Goal: Task Accomplishment & Management: Use online tool/utility

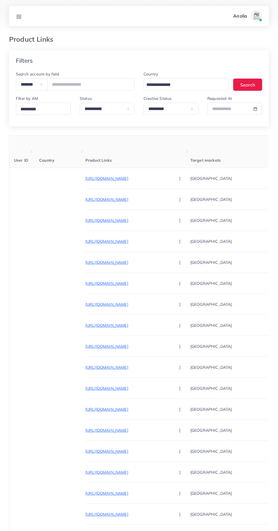
select select "*********"
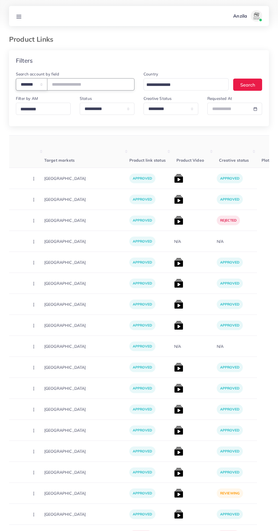
click at [33, 81] on select "**********" at bounding box center [31, 84] width 31 height 12
select select "*****"
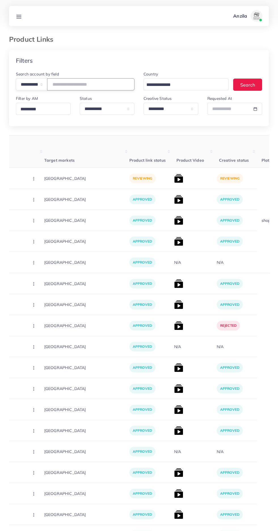
paste input "**********"
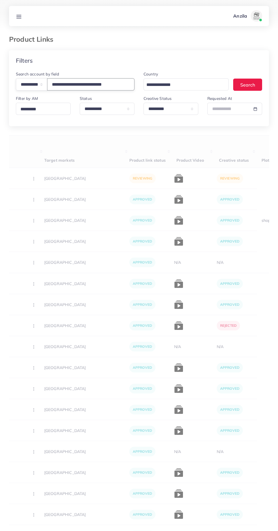
type input "**********"
click at [155, 131] on div "**********" at bounding box center [139, 539] width 260 height 979
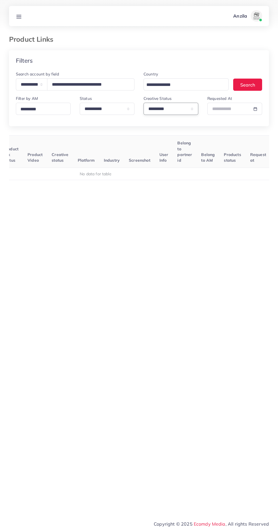
click at [168, 111] on select "**********" at bounding box center [170, 109] width 55 height 12
select select
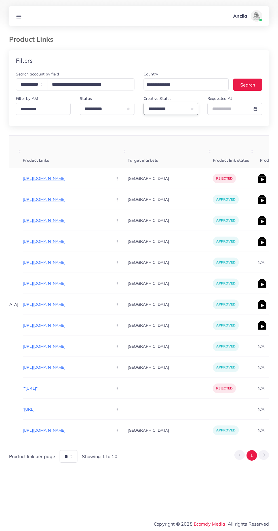
scroll to position [0, 62]
click at [61, 180] on p "[URL][DOMAIN_NAME]" at bounding box center [66, 178] width 85 height 7
click at [118, 179] on circle "button" at bounding box center [118, 178] width 0 height 0
click at [117, 191] on link "Approve" at bounding box center [131, 195] width 45 height 12
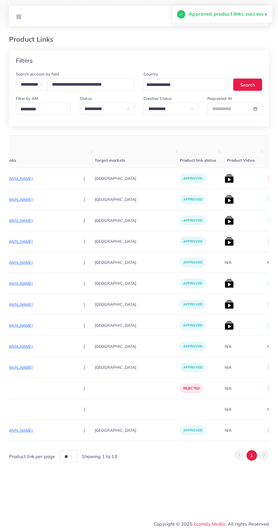
scroll to position [0, 121]
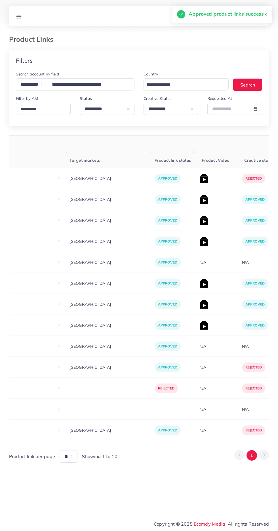
click at [199, 179] on img at bounding box center [203, 178] width 9 height 9
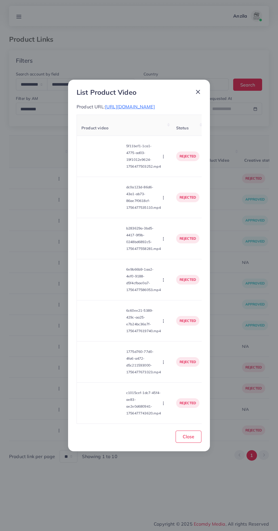
click at [99, 165] on video at bounding box center [102, 156] width 43 height 26
click at [107, 162] on div at bounding box center [102, 156] width 43 height 26
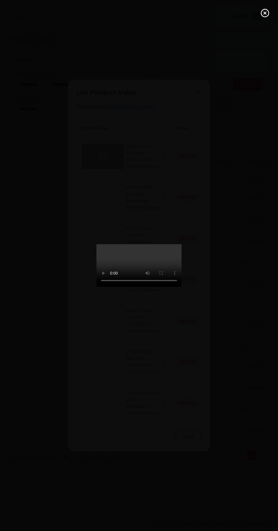
click at [263, 10] on icon at bounding box center [264, 13] width 9 height 9
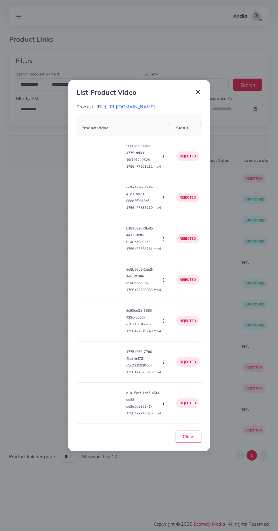
click at [164, 159] on icon "button" at bounding box center [163, 156] width 5 height 5
click at [176, 173] on span "Approve" at bounding box center [175, 170] width 19 height 6
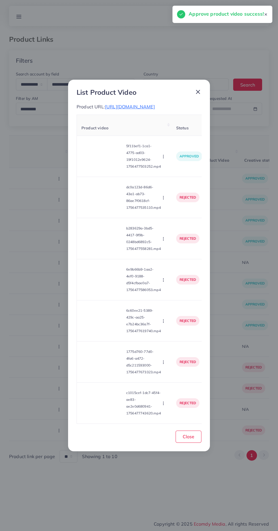
click at [99, 210] on video at bounding box center [102, 198] width 43 height 26
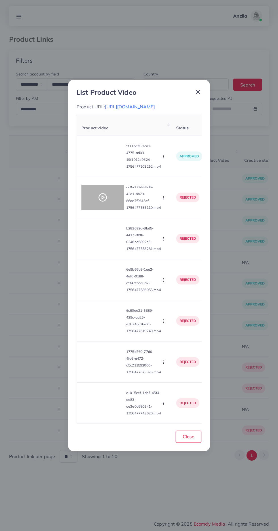
click at [102, 201] on circle at bounding box center [103, 197] width 8 height 8
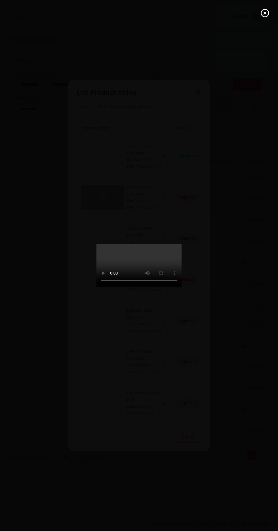
click at [264, 15] on icon at bounding box center [264, 13] width 9 height 9
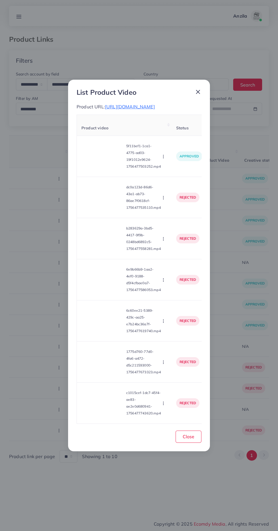
click at [164, 200] on icon "button" at bounding box center [163, 197] width 5 height 5
click at [178, 214] on span "Approve" at bounding box center [175, 211] width 19 height 6
click at [100, 249] on video at bounding box center [102, 239] width 43 height 26
click at [96, 242] on div at bounding box center [102, 239] width 43 height 26
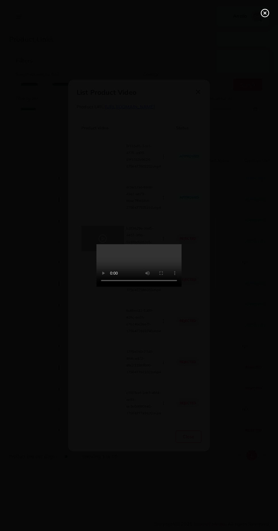
click at [262, 13] on icon at bounding box center [264, 13] width 9 height 9
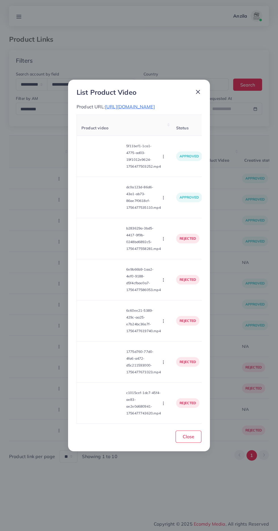
click at [164, 241] on icon "button" at bounding box center [163, 238] width 5 height 5
click at [174, 259] on link "Approve" at bounding box center [176, 252] width 45 height 12
click at [96, 284] on video at bounding box center [102, 280] width 43 height 26
click at [101, 284] on icon at bounding box center [102, 279] width 9 height 9
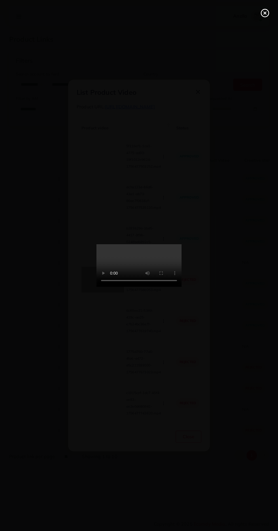
click at [265, 13] on line at bounding box center [265, 13] width 2 height 2
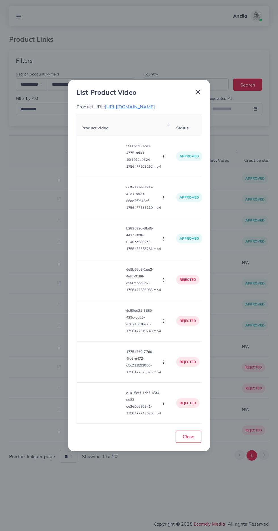
click at [163, 281] on circle "button" at bounding box center [163, 281] width 0 height 0
click at [174, 296] on span "Approve" at bounding box center [175, 294] width 19 height 6
click at [107, 321] on video at bounding box center [102, 321] width 43 height 26
click at [104, 333] on div at bounding box center [102, 321] width 43 height 26
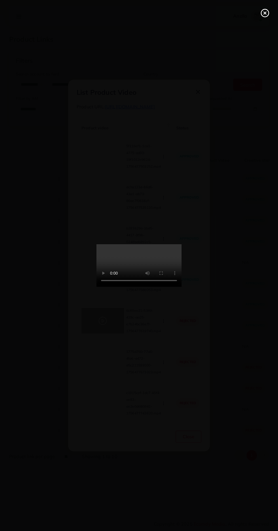
click at [265, 13] on line at bounding box center [265, 13] width 2 height 2
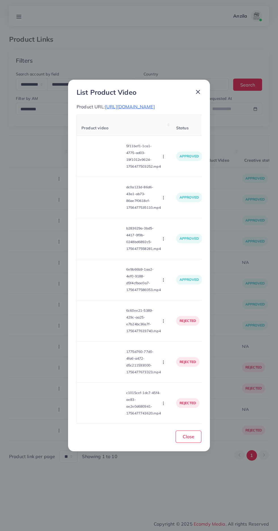
click at [164, 323] on icon "button" at bounding box center [163, 321] width 5 height 5
click at [177, 337] on span "Approve" at bounding box center [175, 335] width 19 height 6
click at [100, 371] on video at bounding box center [102, 362] width 43 height 26
click at [106, 359] on div at bounding box center [102, 362] width 43 height 26
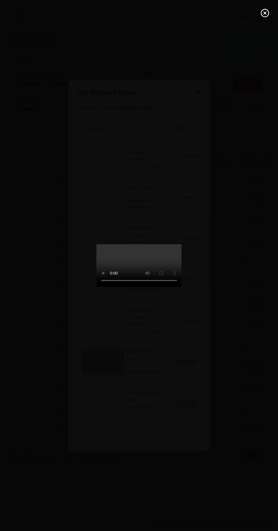
click at [265, 13] on line at bounding box center [265, 13] width 2 height 2
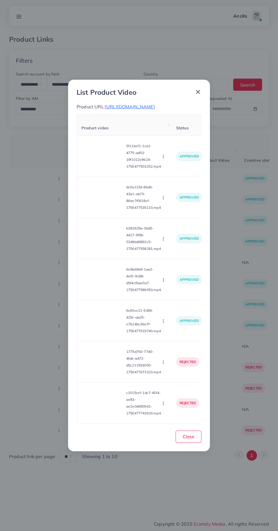
click at [164, 364] on icon "button" at bounding box center [163, 362] width 5 height 5
click at [175, 394] on li "Reject" at bounding box center [176, 388] width 45 height 12
click at [181, 378] on span "Approve" at bounding box center [175, 376] width 19 height 6
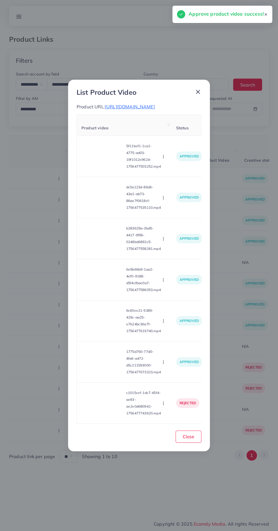
click at [167, 364] on button "button" at bounding box center [164, 362] width 6 height 6
click at [178, 391] on span "Reject" at bounding box center [173, 388] width 14 height 6
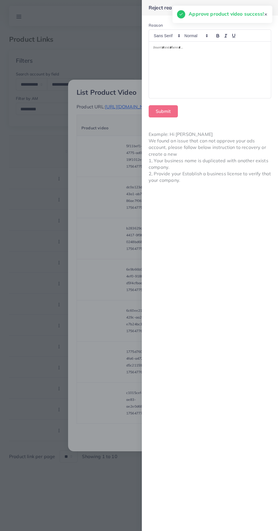
click at [215, 64] on div at bounding box center [210, 70] width 122 height 56
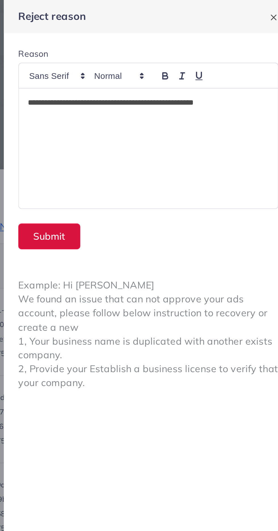
click at [160, 113] on button "Submit" at bounding box center [163, 111] width 29 height 12
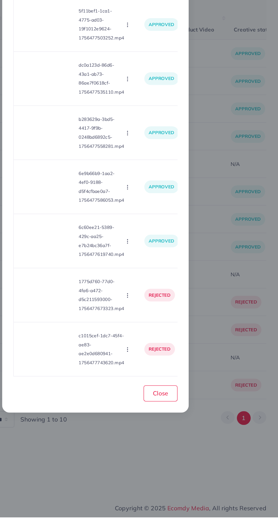
click at [107, 416] on video at bounding box center [102, 403] width 43 height 26
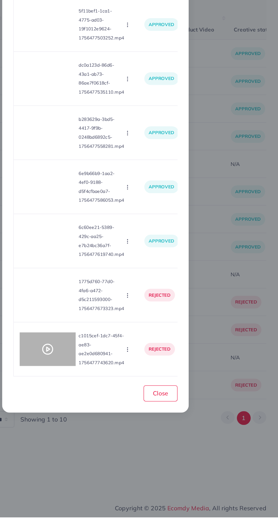
click at [103, 407] on icon at bounding box center [102, 402] width 9 height 9
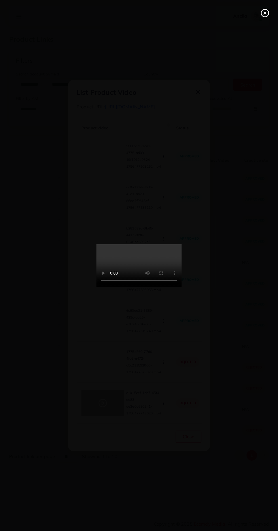
click at [265, 13] on line at bounding box center [265, 13] width 2 height 2
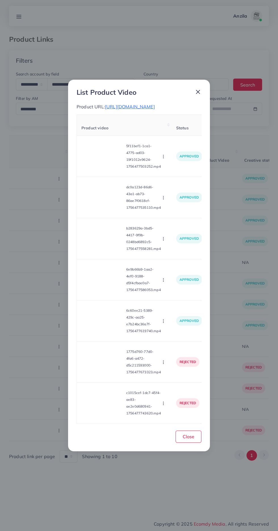
click at [164, 405] on icon "button" at bounding box center [163, 403] width 5 height 5
click at [179, 379] on span "Approve" at bounding box center [175, 377] width 19 height 6
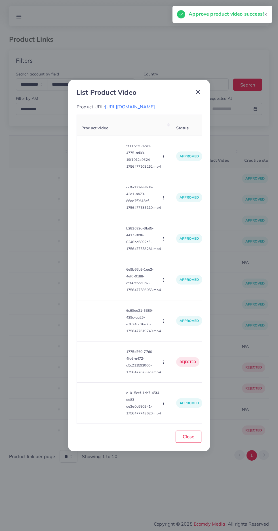
click at [162, 405] on icon "button" at bounding box center [163, 403] width 5 height 5
click at [181, 395] on link "Reject" at bounding box center [176, 389] width 45 height 12
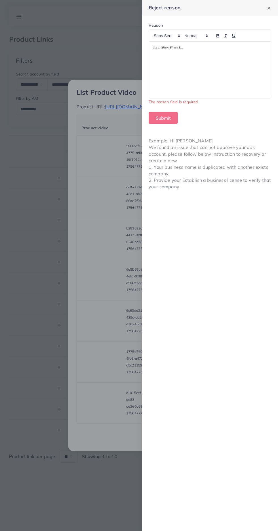
click at [223, 74] on div at bounding box center [210, 70] width 122 height 56
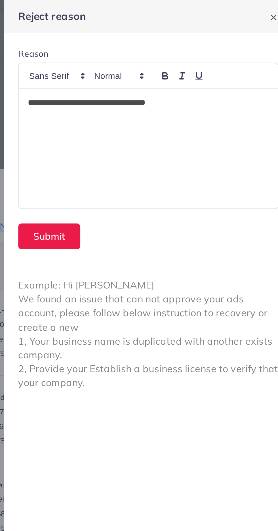
click at [232, 47] on p "**********" at bounding box center [209, 48] width 113 height 7
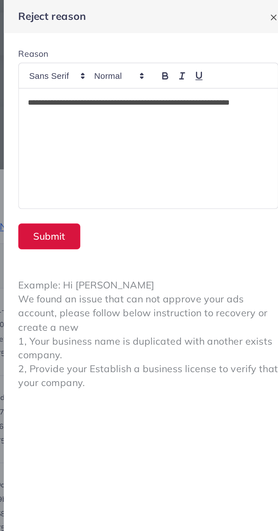
click at [160, 112] on button "Submit" at bounding box center [163, 111] width 29 height 12
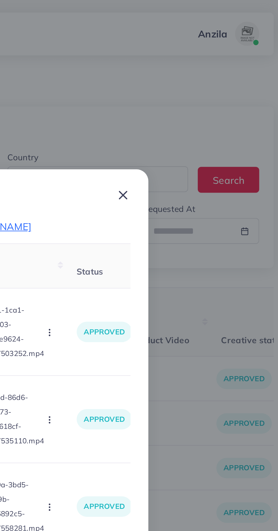
scroll to position [0, 2]
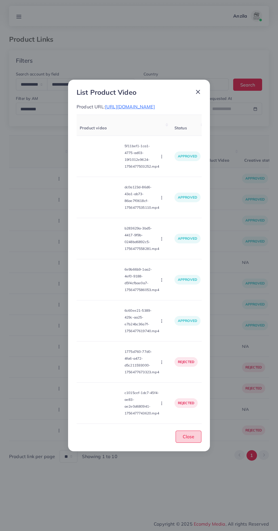
click at [196, 443] on button "Close" at bounding box center [188, 436] width 26 height 12
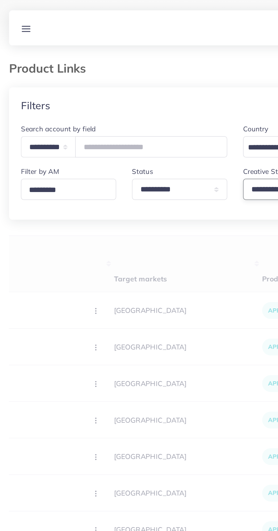
click at [152, 114] on select "**********" at bounding box center [170, 109] width 55 height 12
select select "*********"
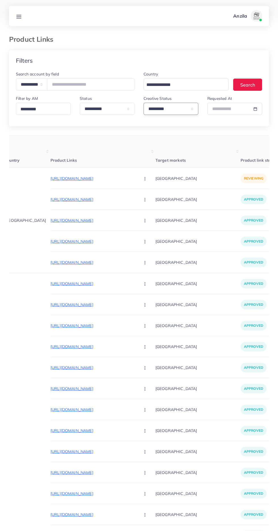
scroll to position [0, 35]
click at [145, 179] on circle "button" at bounding box center [145, 178] width 0 height 0
click at [148, 208] on span "Reject" at bounding box center [155, 208] width 14 height 6
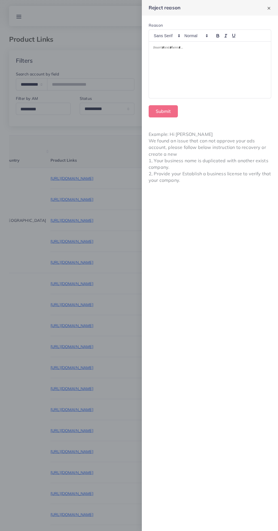
click at [167, 81] on div at bounding box center [210, 70] width 122 height 56
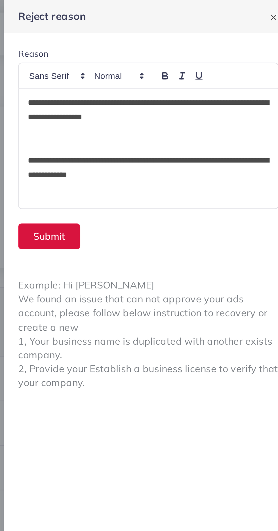
click at [162, 110] on button "Submit" at bounding box center [163, 111] width 29 height 12
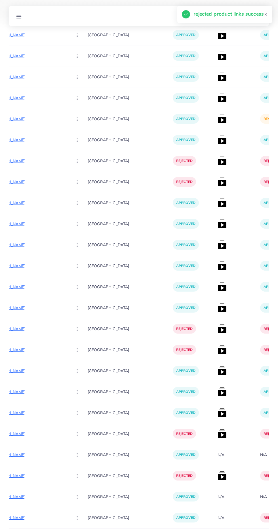
scroll to position [374, 0]
